Goal: Information Seeking & Learning: Learn about a topic

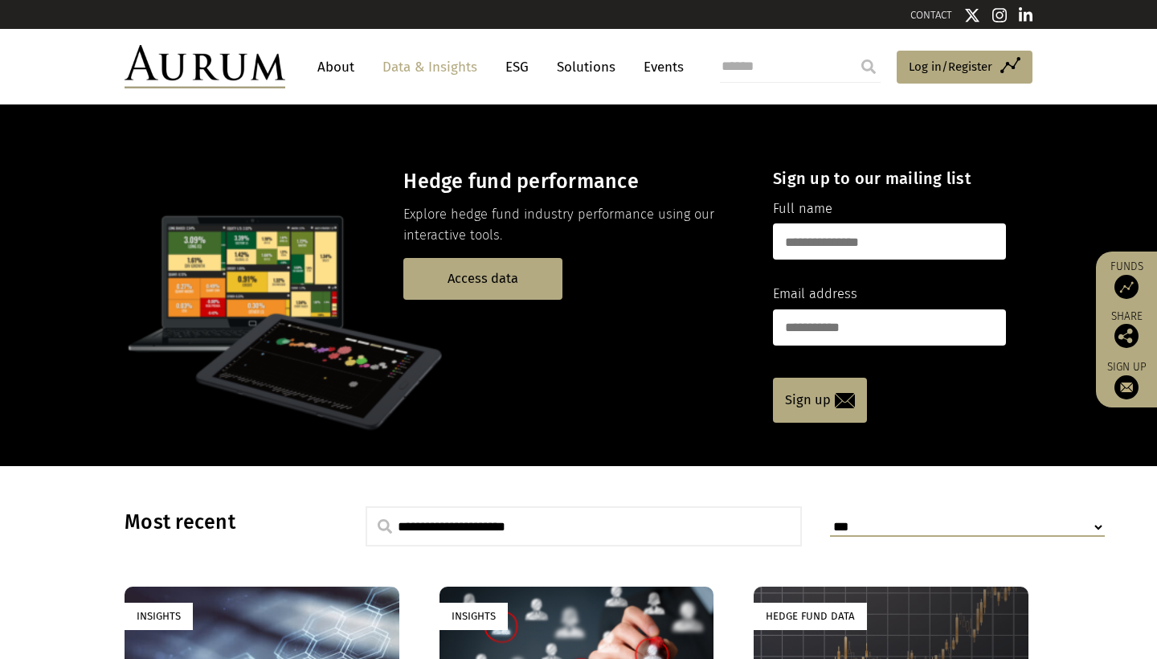
click at [596, 67] on link "Solutions" at bounding box center [586, 67] width 75 height 30
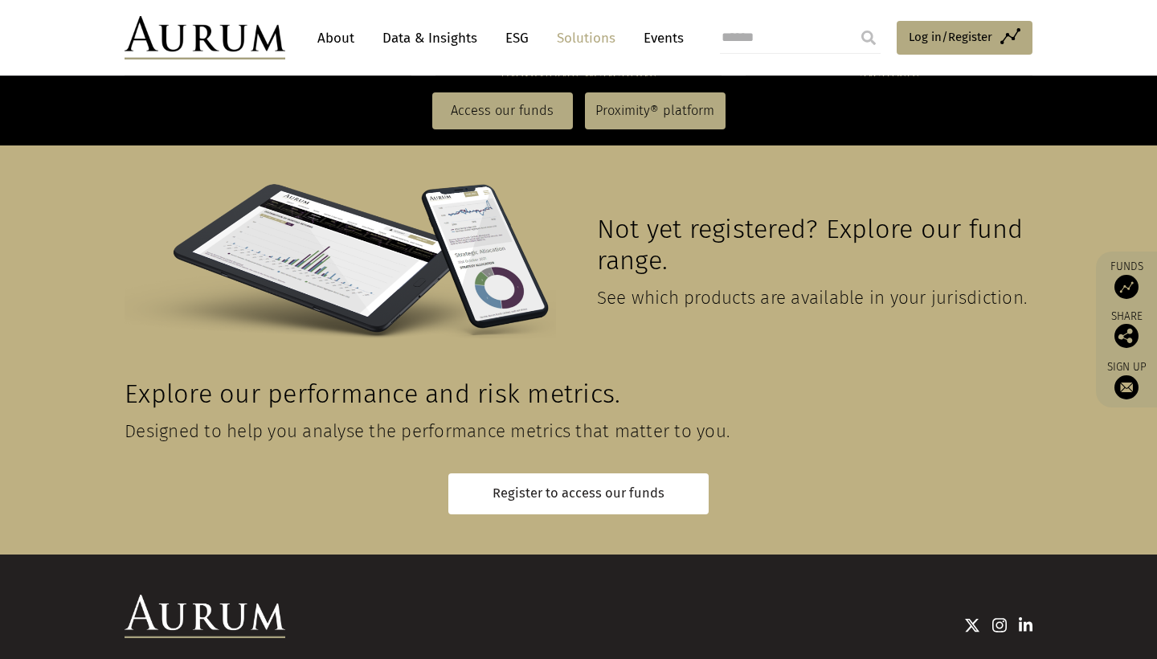
scroll to position [3586, 0]
click at [235, 35] on img at bounding box center [204, 37] width 161 height 43
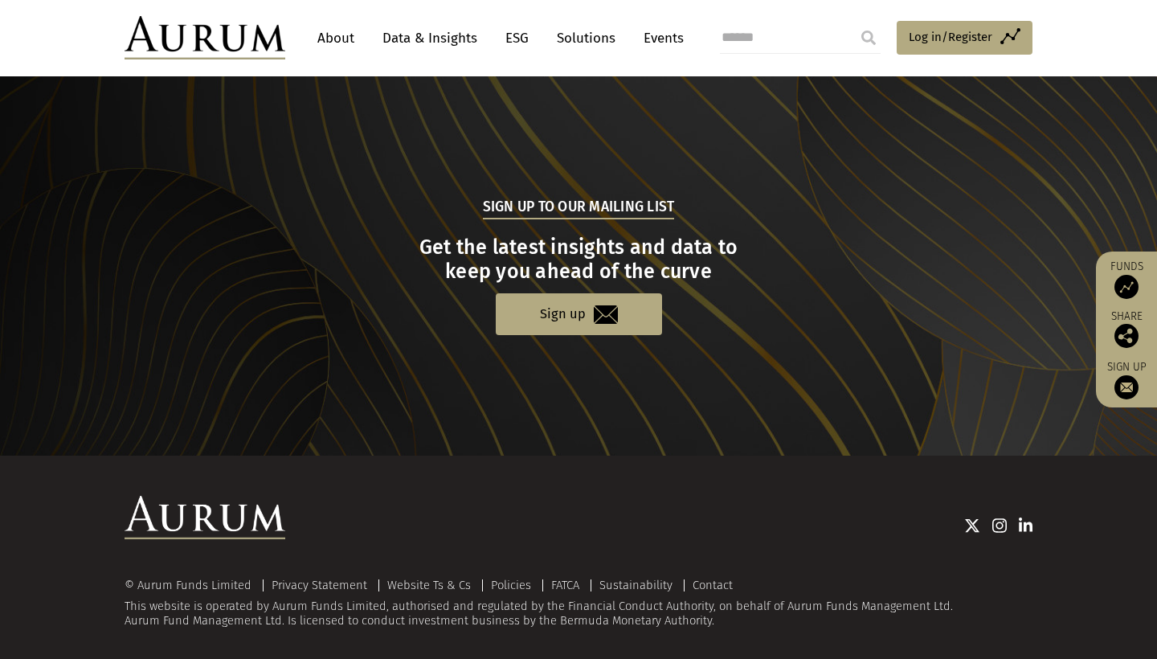
scroll to position [1579, 0]
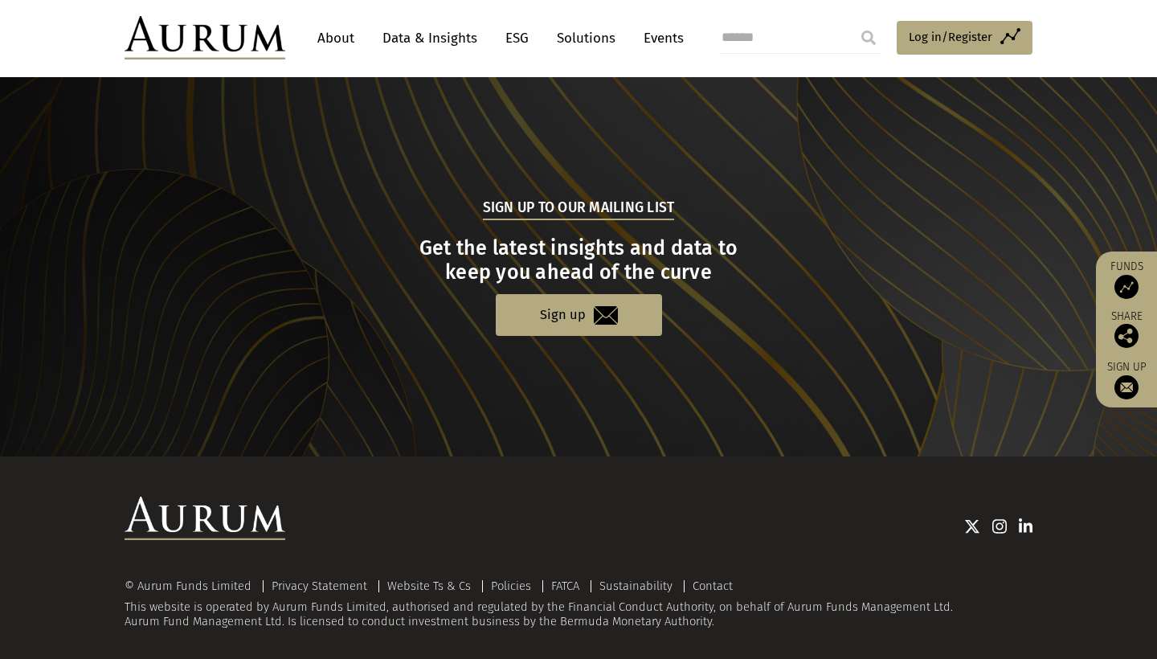
click at [431, 35] on link "Data & Insights" at bounding box center [429, 38] width 111 height 30
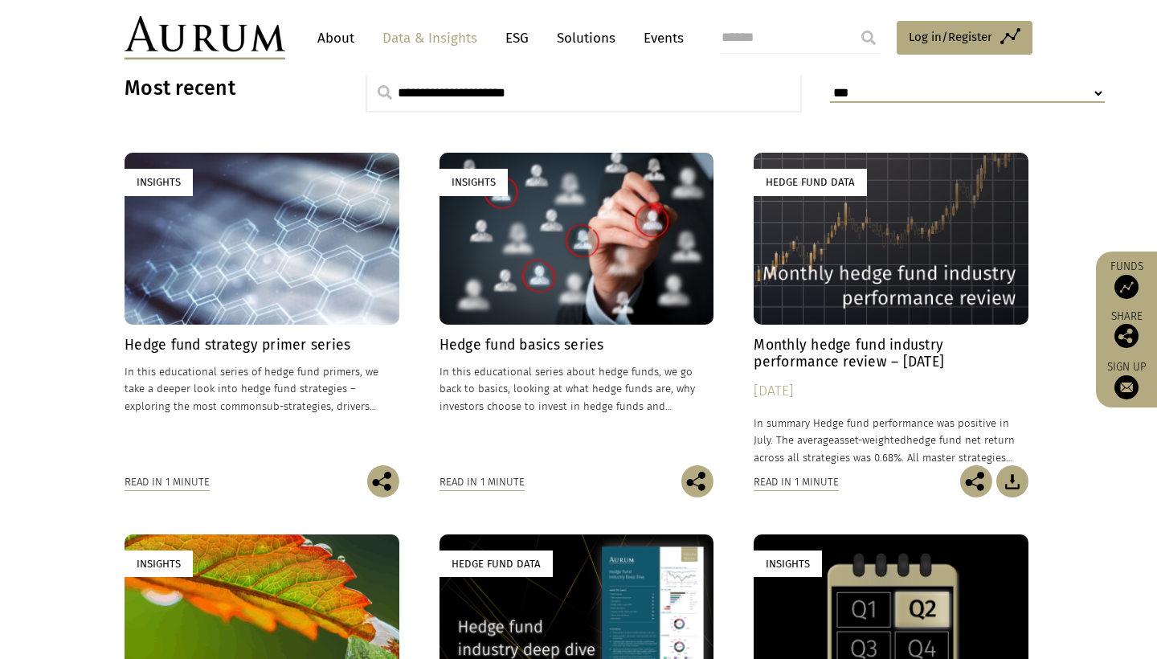
scroll to position [430, 0]
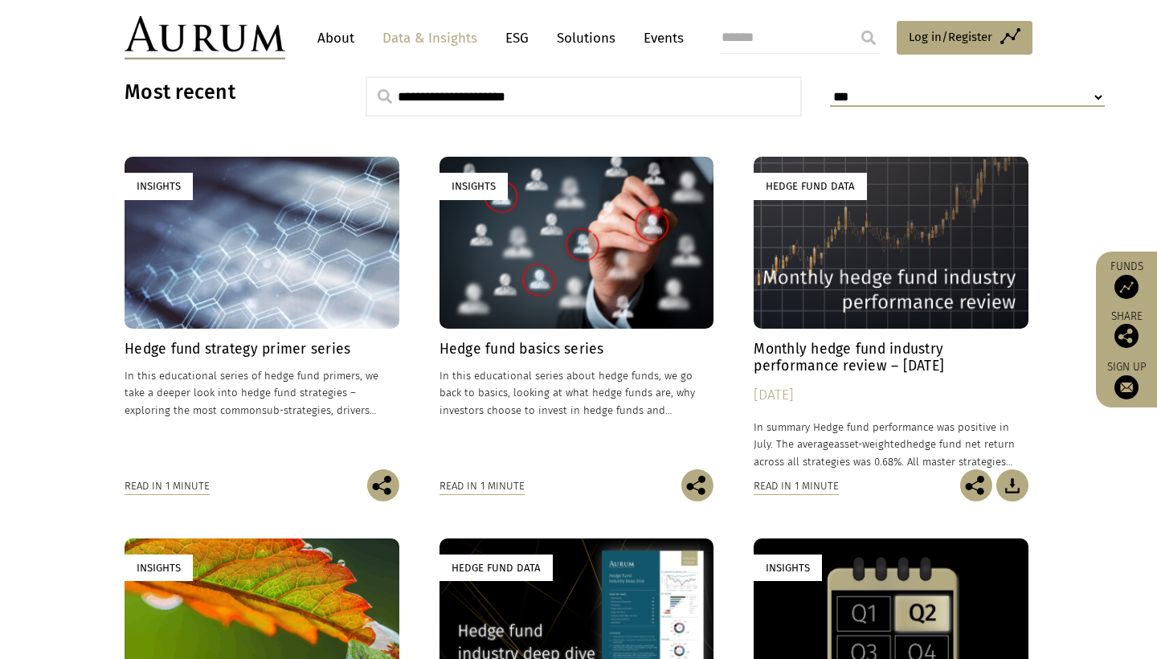
click at [328, 349] on h4 "Hedge fund strategy primer series" at bounding box center [261, 349] width 275 height 17
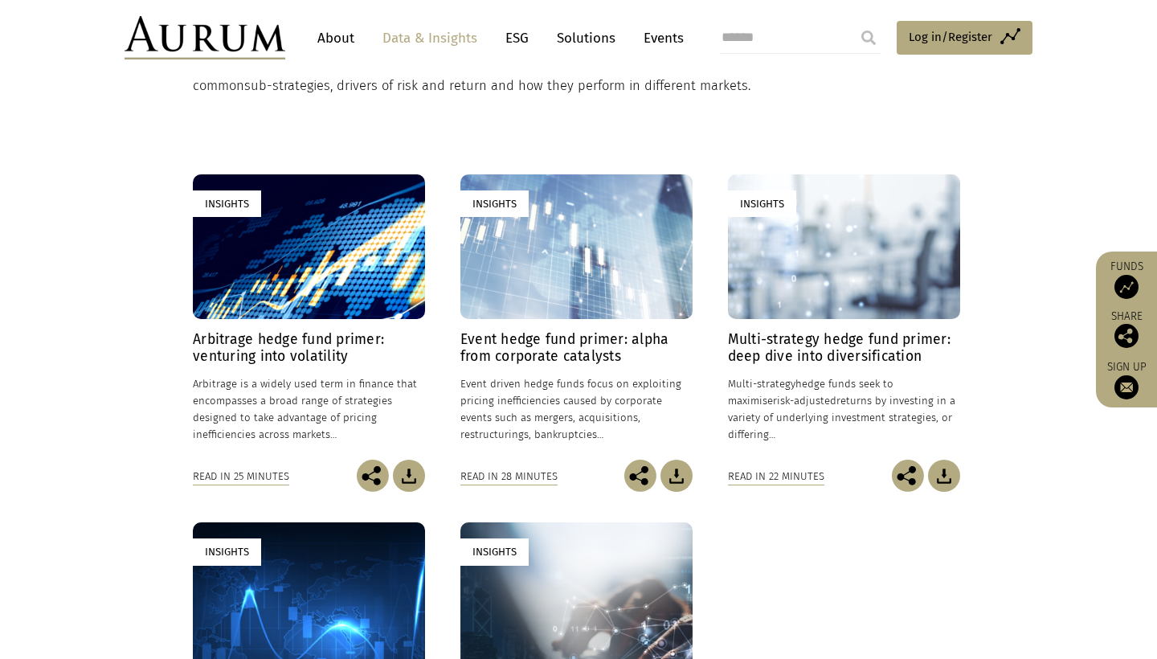
scroll to position [348, 0]
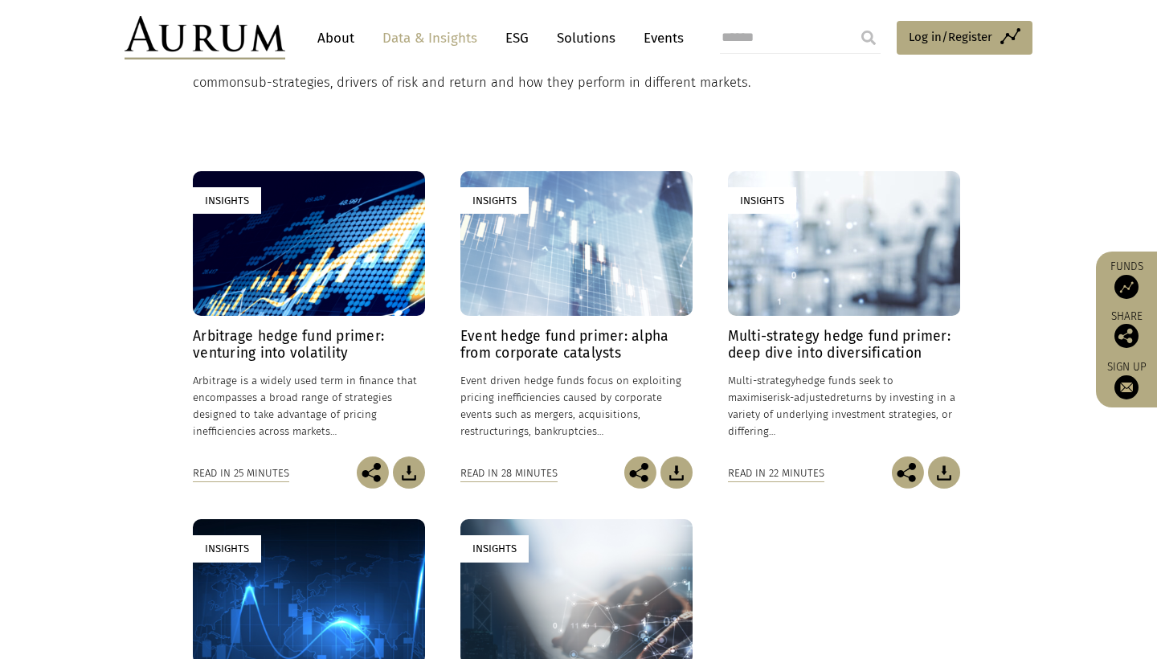
click at [281, 341] on h4 "Arbitrage hedge fund primer: venturing into volatility" at bounding box center [309, 345] width 232 height 34
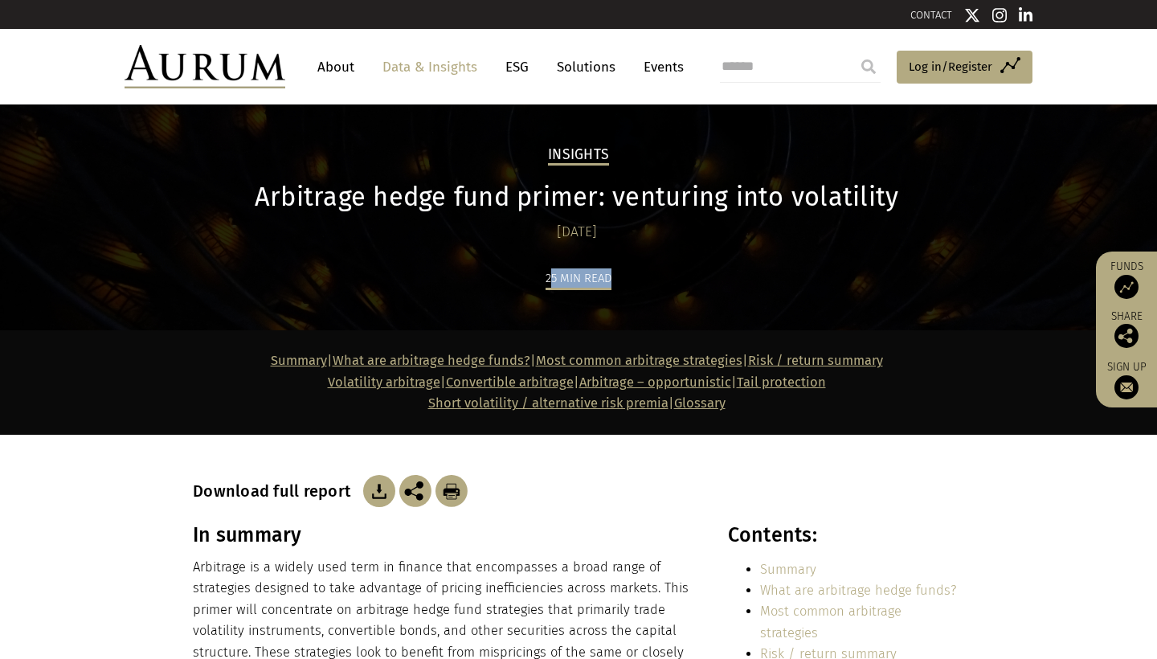
drag, startPoint x: 548, startPoint y: 279, endPoint x: 630, endPoint y: 279, distance: 81.9
click at [630, 279] on div "25 min read" at bounding box center [578, 298] width 771 height 63
click at [628, 279] on div "25 min read" at bounding box center [578, 298] width 771 height 63
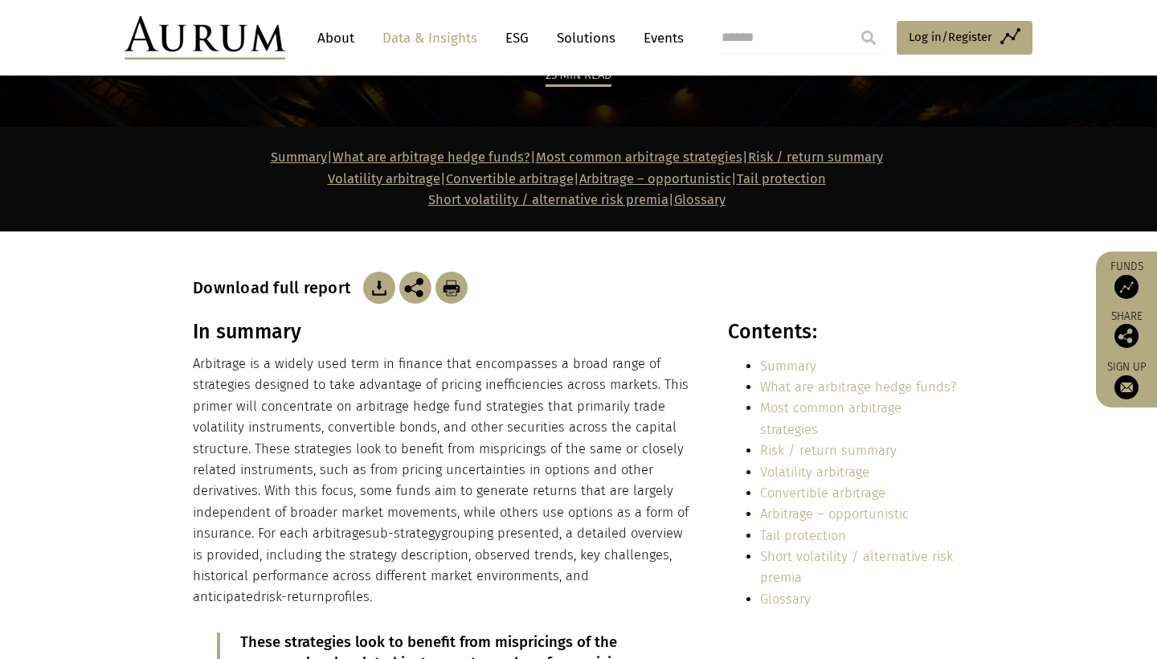
scroll to position [208, 0]
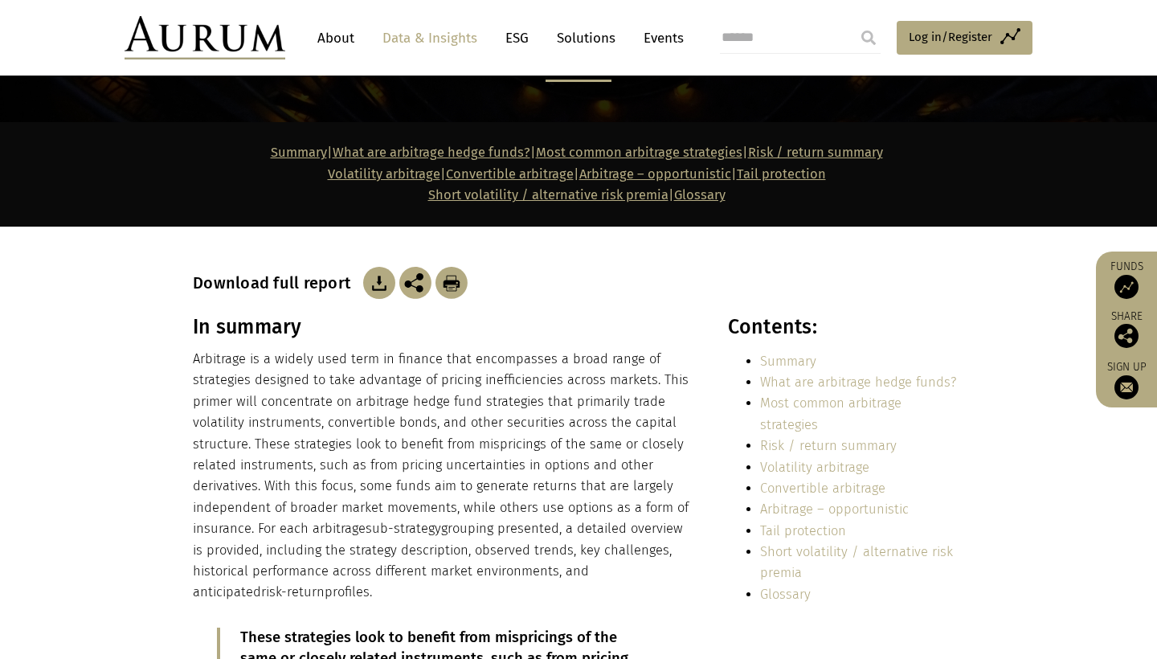
click at [380, 282] on img at bounding box center [379, 283] width 32 height 32
